Goal: Obtain resource: Download file/media

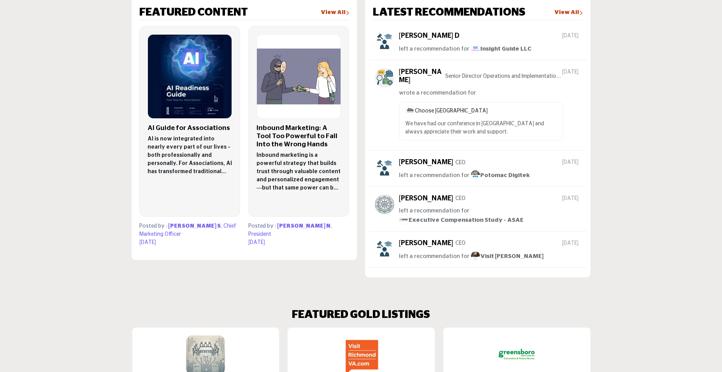
scroll to position [500, 0]
click at [205, 135] on p "AI is now integrated into nearly every part of our lives – both professionally …" at bounding box center [189, 155] width 84 height 41
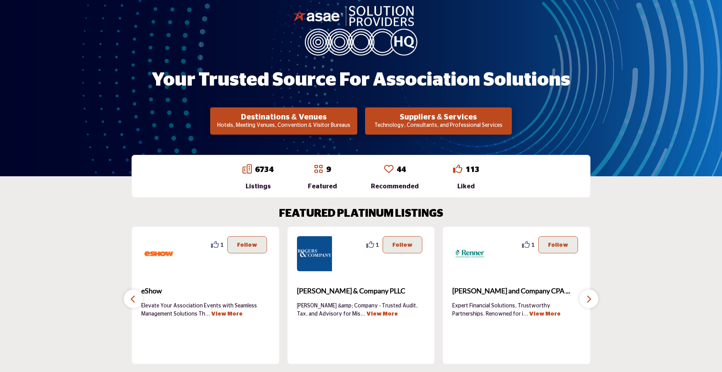
scroll to position [86, 0]
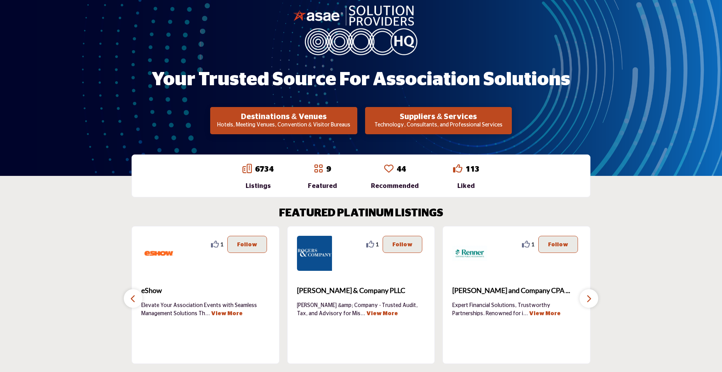
click at [584, 300] on button "button" at bounding box center [588, 298] width 19 height 19
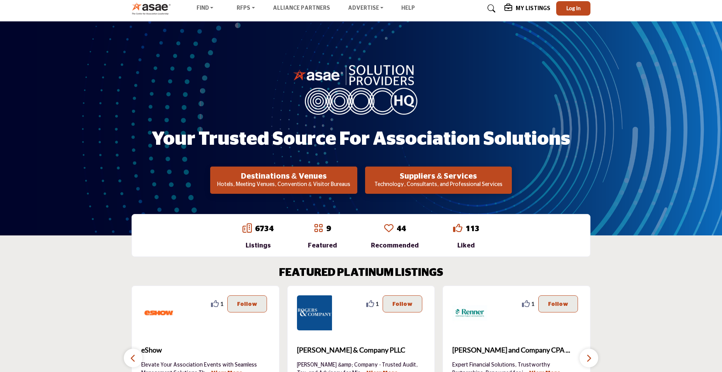
scroll to position [0, 0]
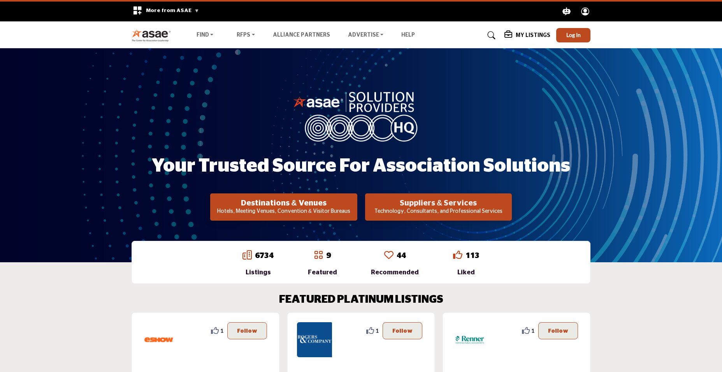
click at [355, 201] on h2 "Suppliers & Services" at bounding box center [283, 202] width 142 height 9
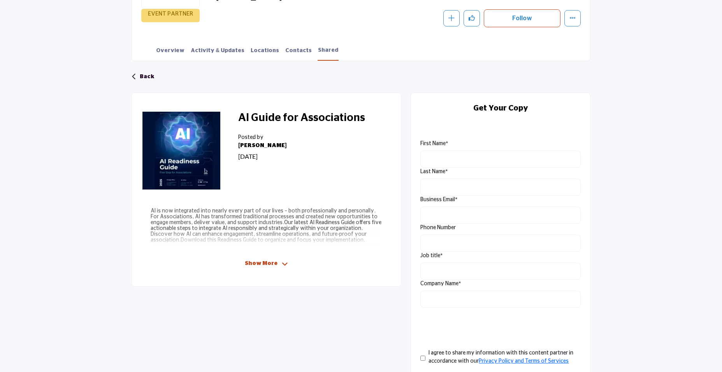
scroll to position [166, 0]
click at [271, 265] on span "Show More" at bounding box center [261, 263] width 33 height 8
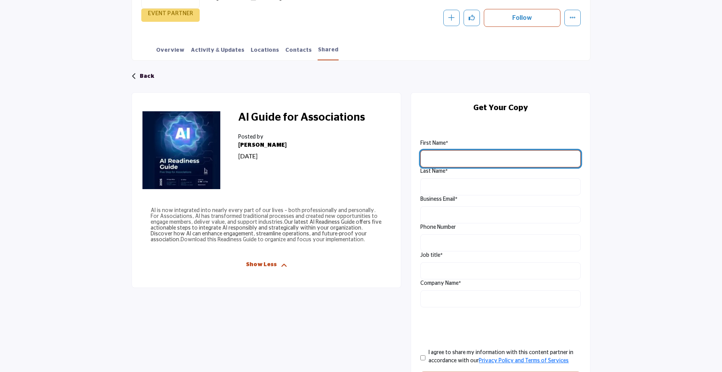
click at [465, 158] on input "First Name" at bounding box center [500, 158] width 160 height 17
type input "*****"
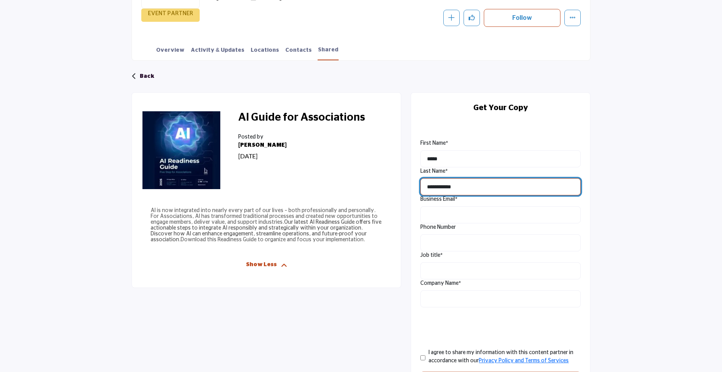
type input "**********"
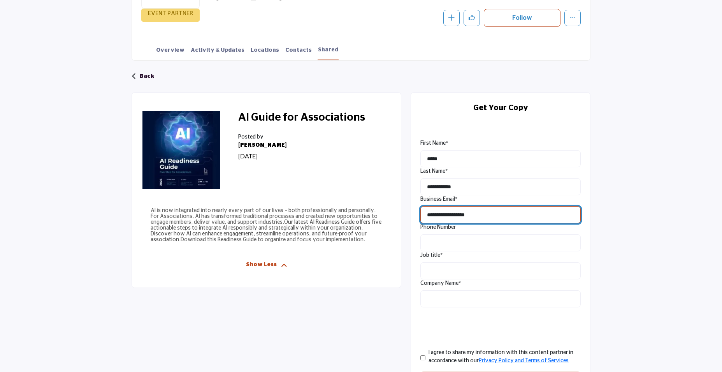
type input "**********"
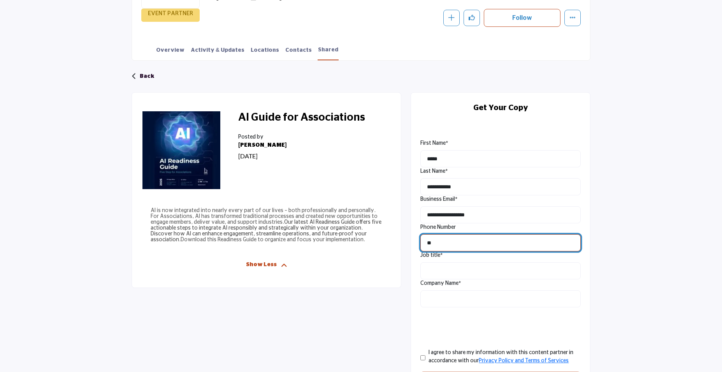
type input "*"
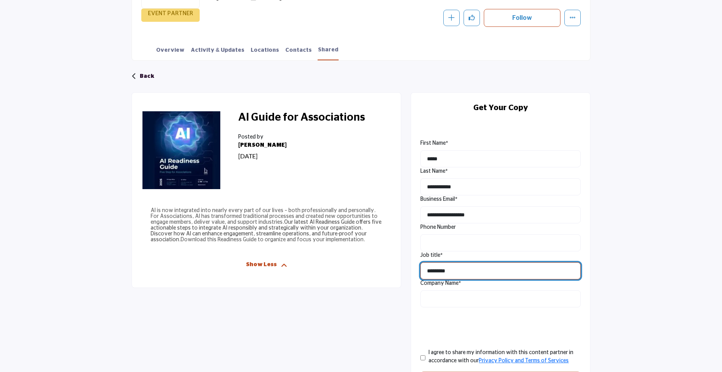
type input "*********"
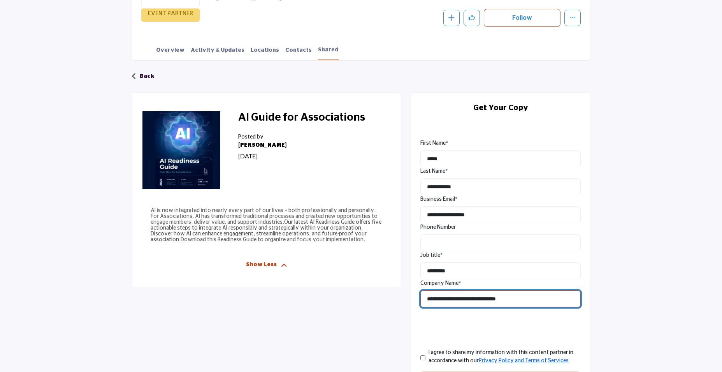
type input "**********"
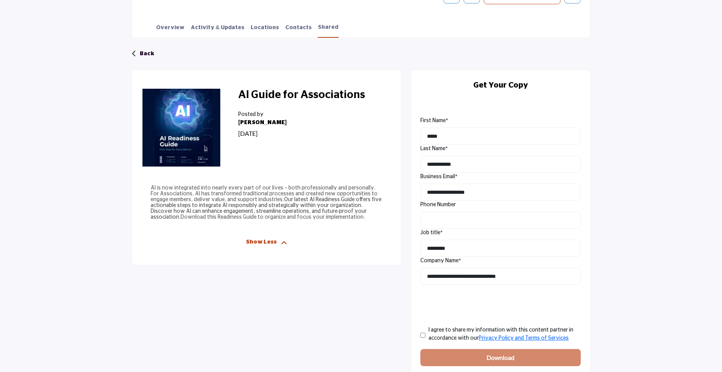
scroll to position [187, 0]
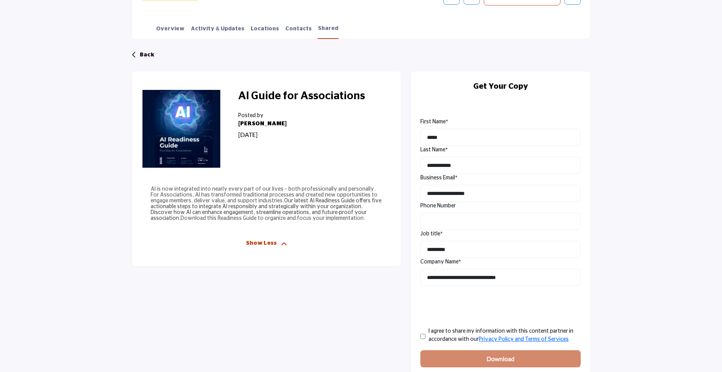
click at [427, 334] on div "I agree to share my information with this content partner in accordance with ou…" at bounding box center [500, 336] width 160 height 27
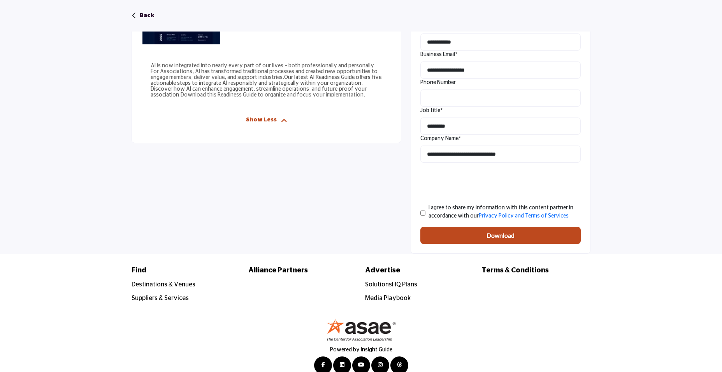
scroll to position [311, 0]
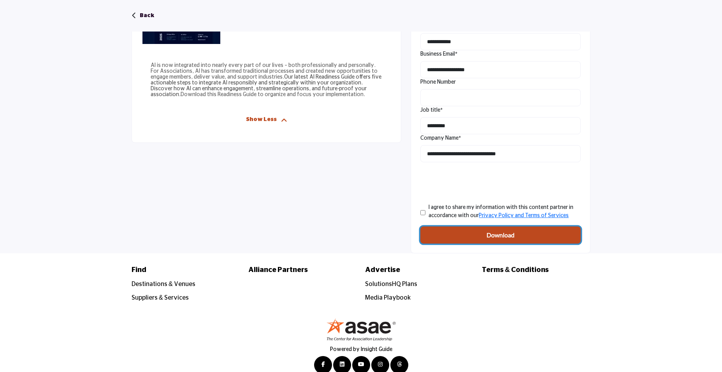
click at [507, 239] on b "Download" at bounding box center [500, 234] width 28 height 9
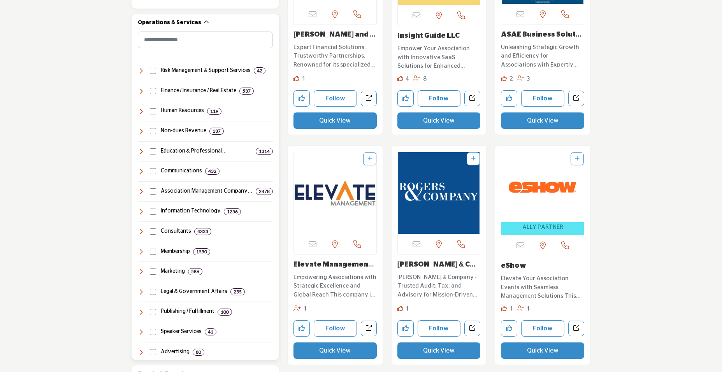
scroll to position [347, 0]
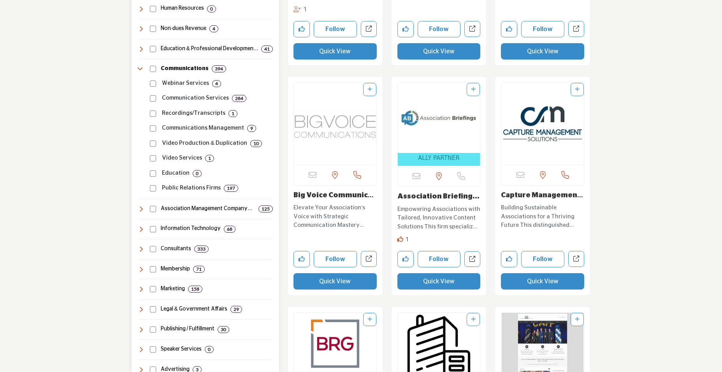
scroll to position [451, 0]
click at [144, 289] on div "Marketing 158" at bounding box center [170, 289] width 65 height 8
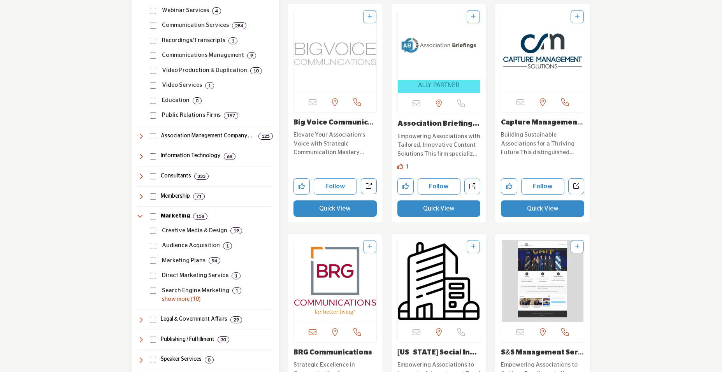
scroll to position [524, 0]
click at [182, 298] on p "show more (10)" at bounding box center [217, 299] width 111 height 8
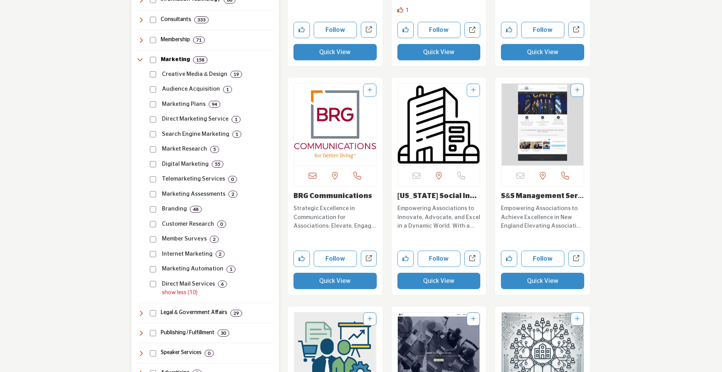
scroll to position [680, 0]
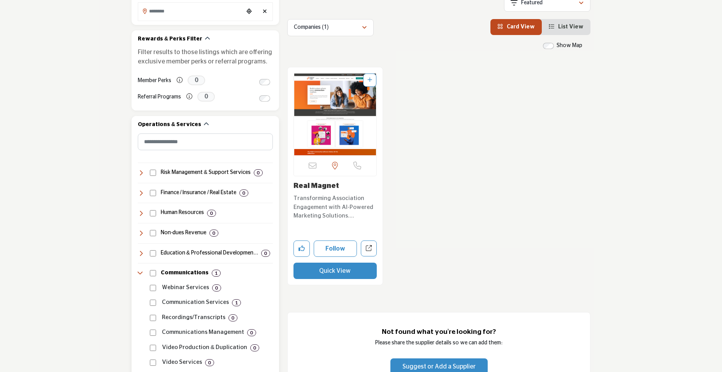
scroll to position [246, 0]
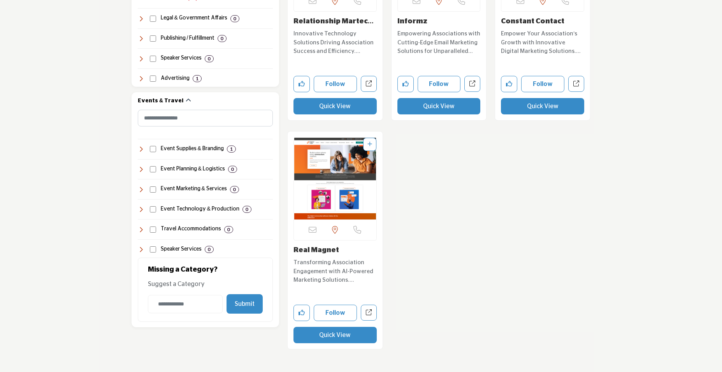
scroll to position [853, 0]
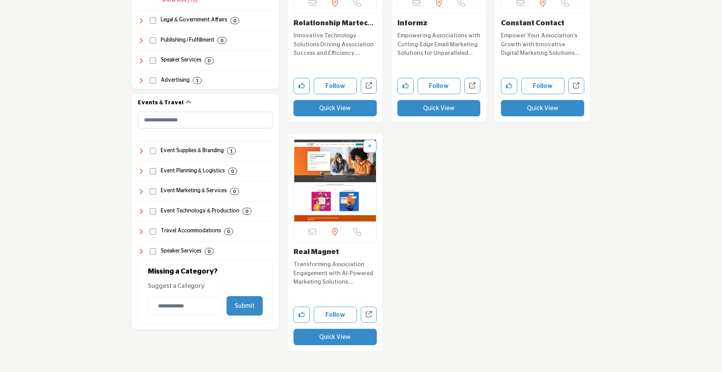
click at [330, 165] on img "Open Listing in new tab" at bounding box center [335, 181] width 82 height 82
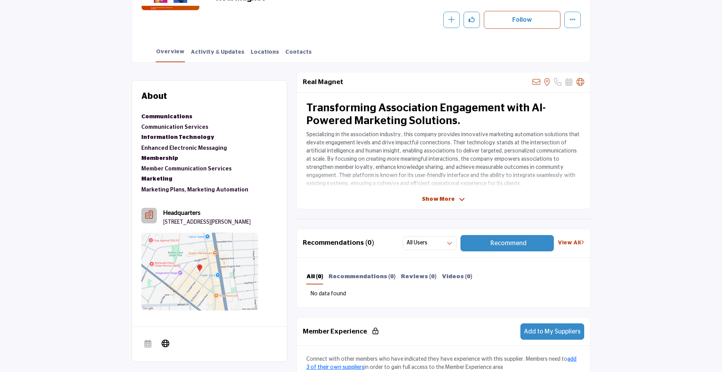
scroll to position [163, 0]
click at [442, 198] on span "Show More" at bounding box center [438, 200] width 33 height 8
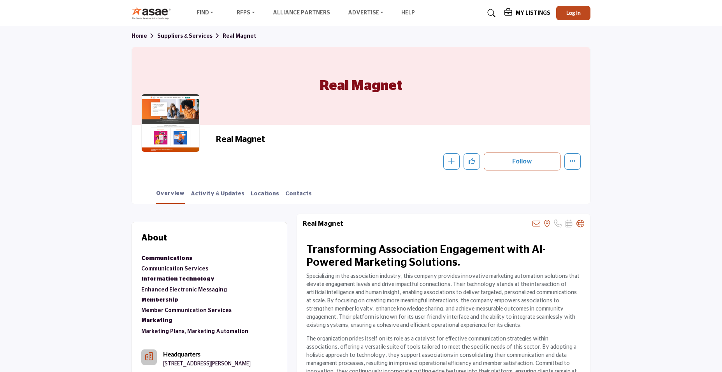
scroll to position [0, 0]
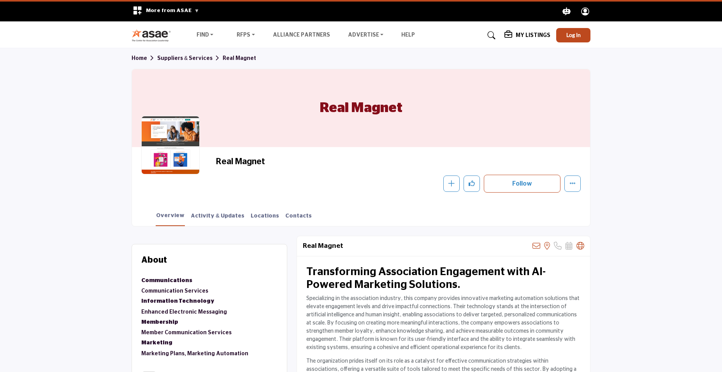
click at [194, 60] on link "Suppliers & Services" at bounding box center [189, 58] width 65 height 5
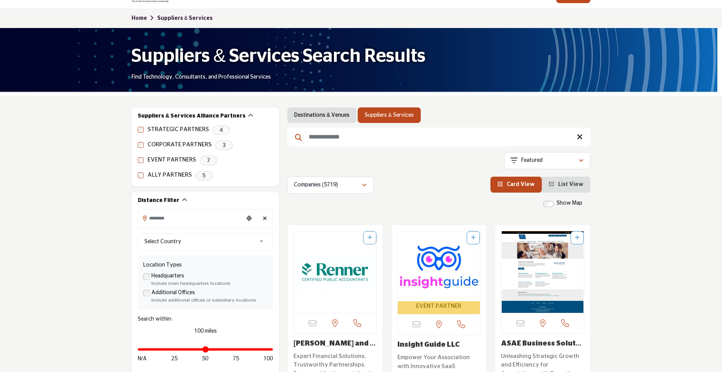
scroll to position [41, 0]
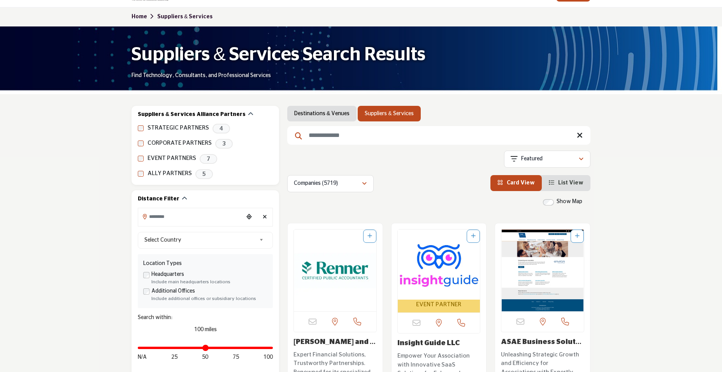
click at [336, 138] on input "Search Keyword" at bounding box center [438, 135] width 303 height 19
type input "****"
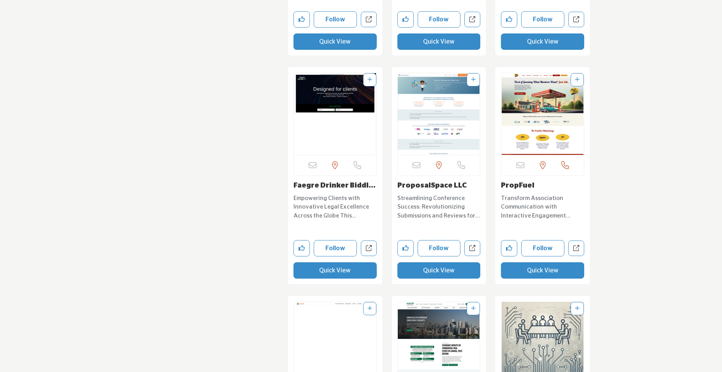
scroll to position [1106, 0]
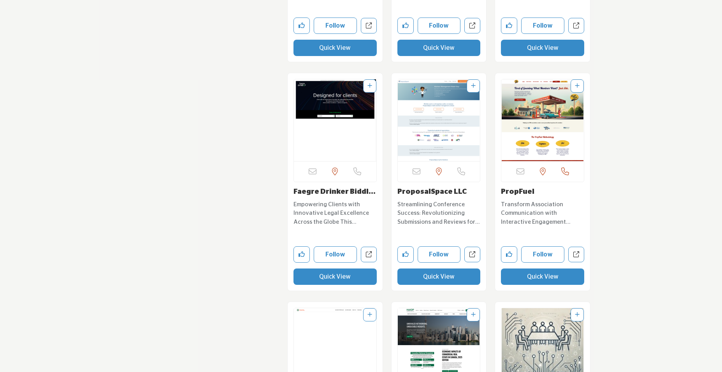
click at [514, 211] on p "Transform Association Communication with Interactive Engagement Solutions This …" at bounding box center [542, 213] width 83 height 26
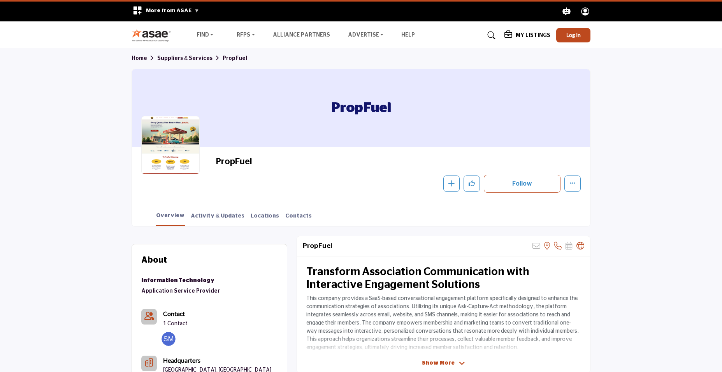
click at [673, 191] on section "Home Suppliers & Services PropFuel PropFuel PropFuel Follow Following Message R…" at bounding box center [361, 137] width 722 height 178
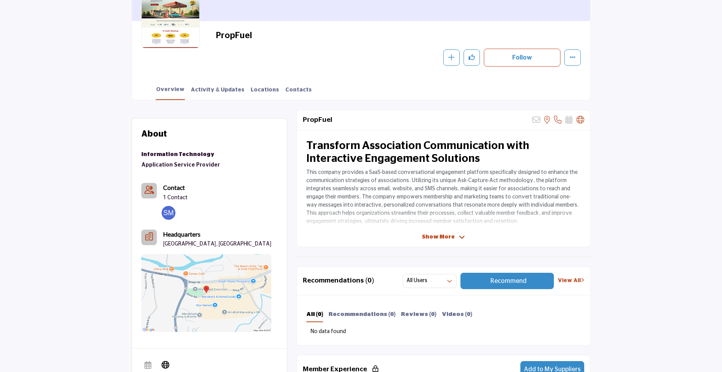
scroll to position [126, 0]
click at [445, 234] on span "Show More" at bounding box center [438, 237] width 33 height 8
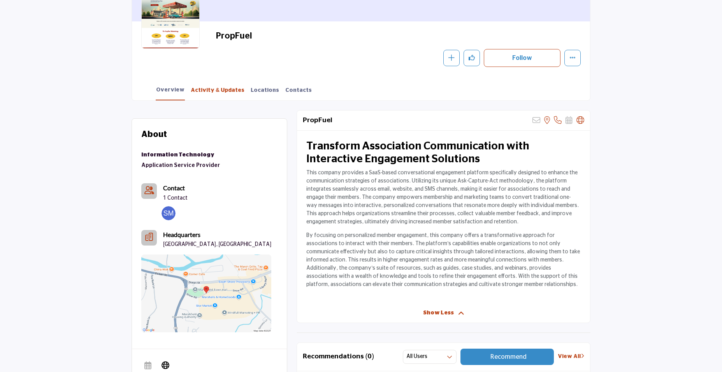
click at [223, 90] on link "Activity & Updates" at bounding box center [217, 93] width 54 height 14
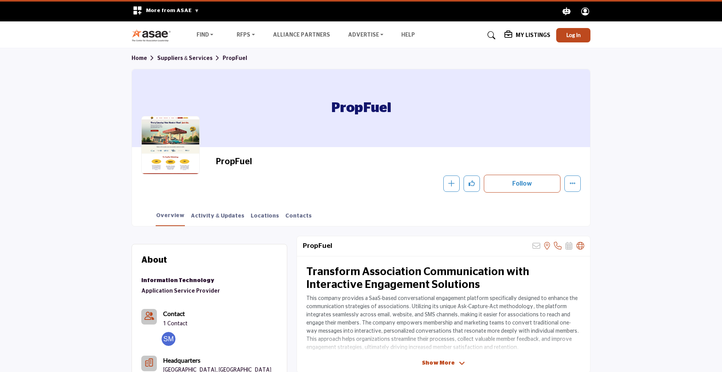
click at [492, 39] on link at bounding box center [490, 35] width 21 height 12
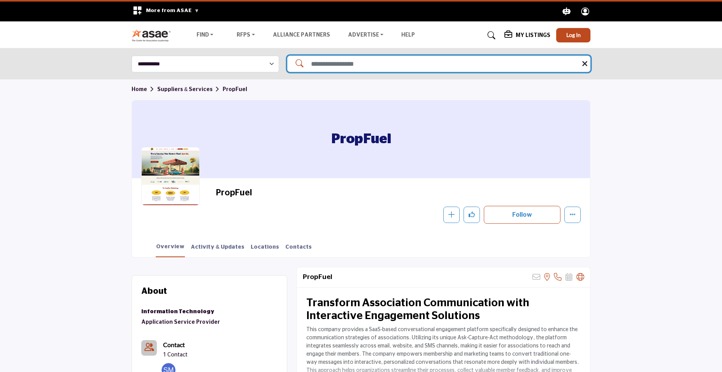
click at [408, 60] on input "Search Solutions" at bounding box center [438, 64] width 303 height 17
type input "********"
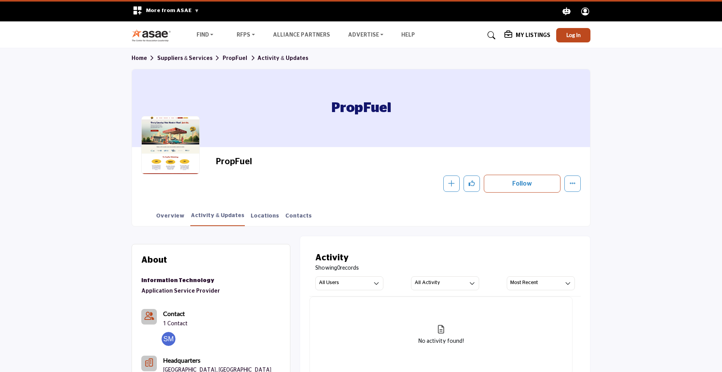
click at [172, 55] on span "Home Suppliers & Services PropFuel Activity & Updates" at bounding box center [220, 58] width 177 height 8
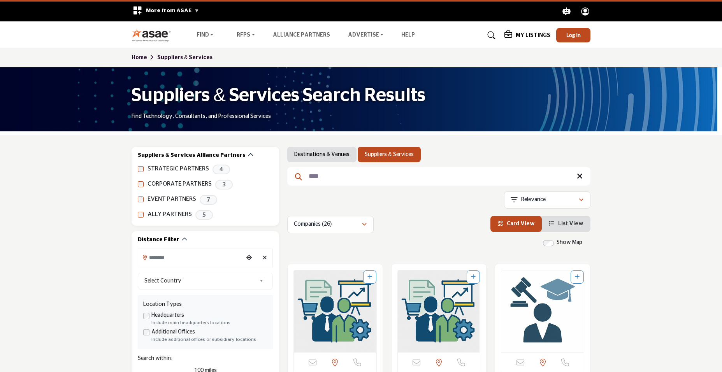
click at [390, 179] on input "****" at bounding box center [438, 176] width 303 height 19
type input "*"
type input "********"
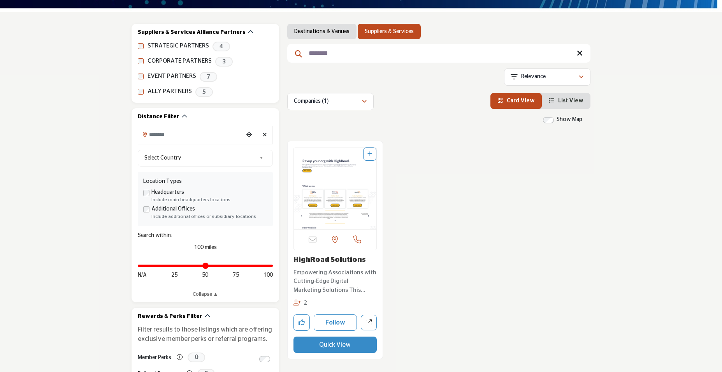
scroll to position [123, 0]
click at [325, 284] on p "Empowering Associations with Cutting-Edge Digital Marketing Solutions This mark…" at bounding box center [334, 281] width 83 height 26
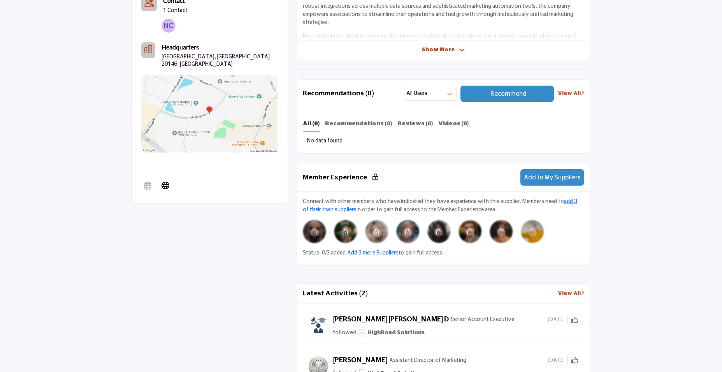
scroll to position [454, 0]
